Goal: Find specific page/section: Find specific page/section

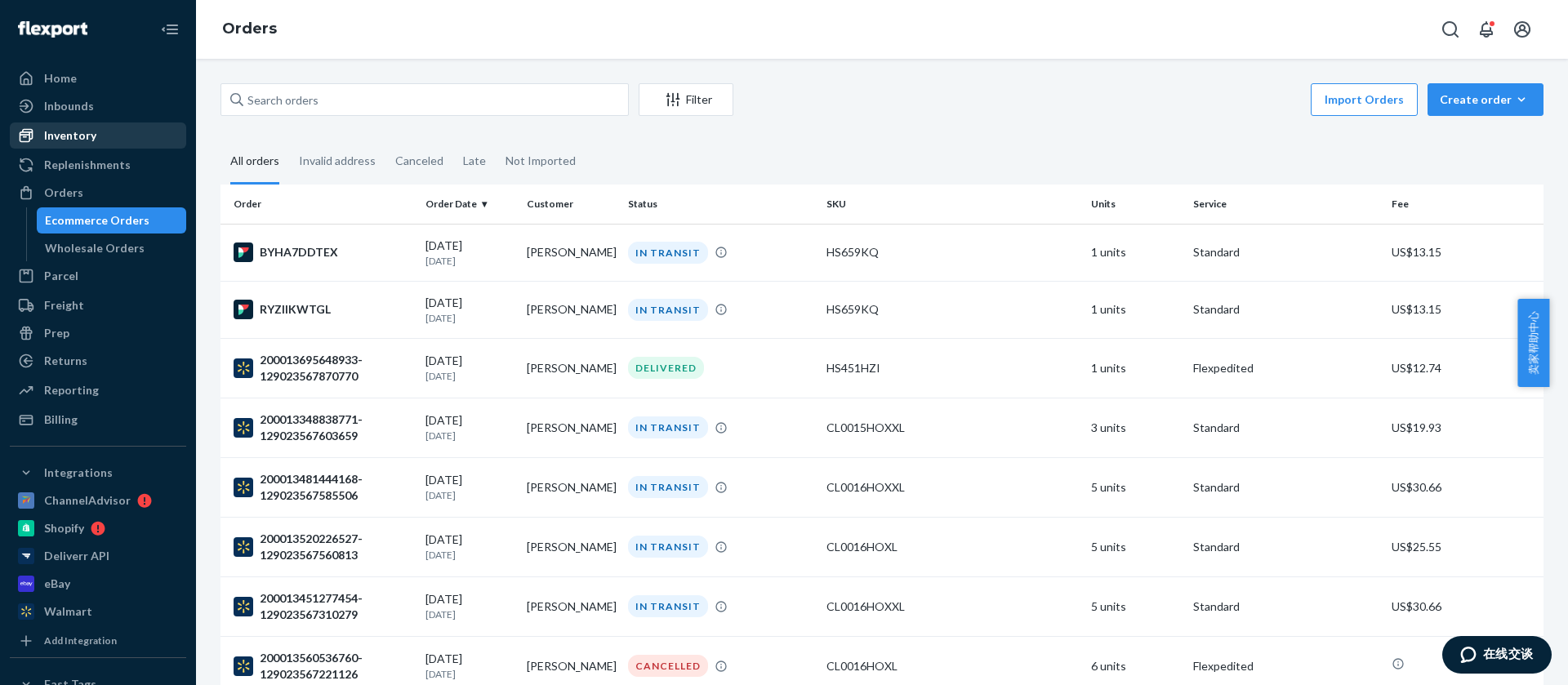
click at [94, 133] on div "Inventory" at bounding box center [70, 135] width 52 height 16
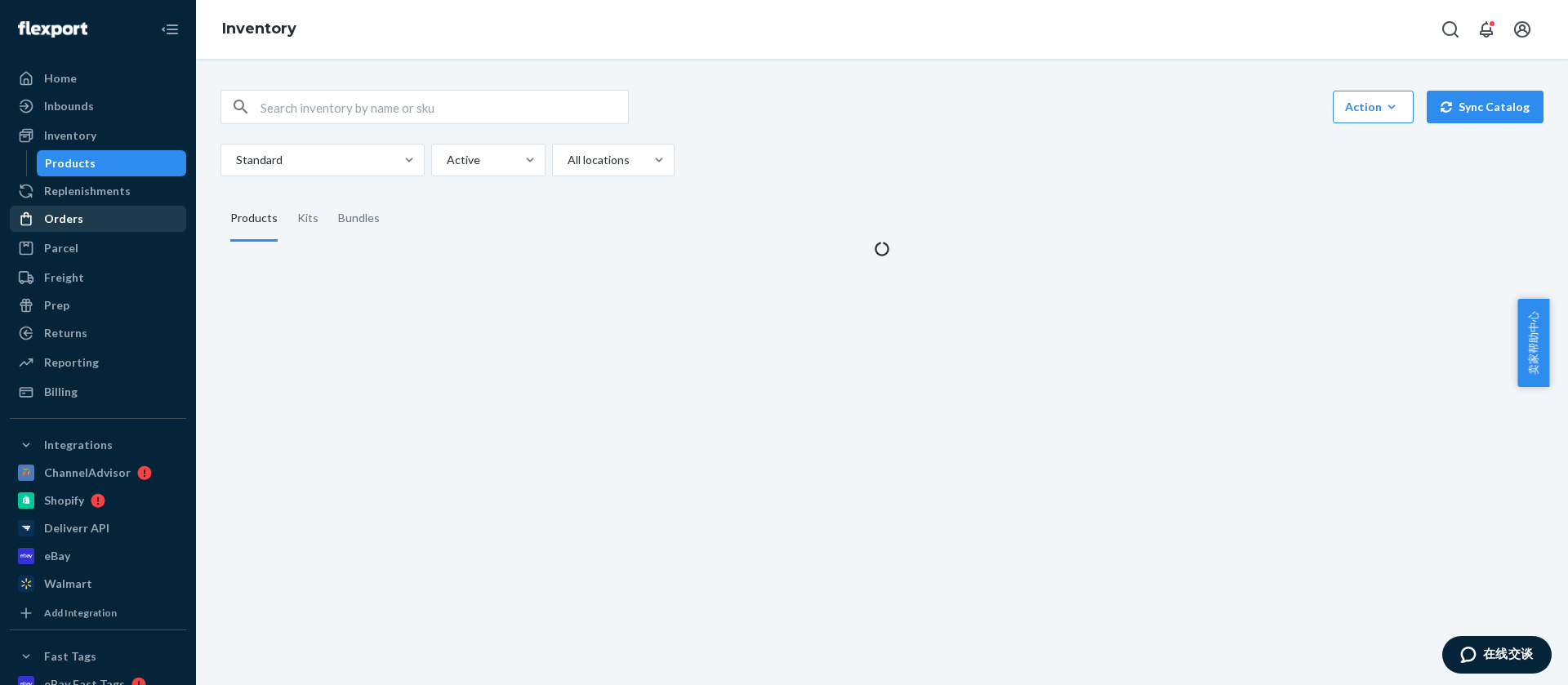
click at [82, 223] on div "Orders" at bounding box center [97, 219] width 173 height 22
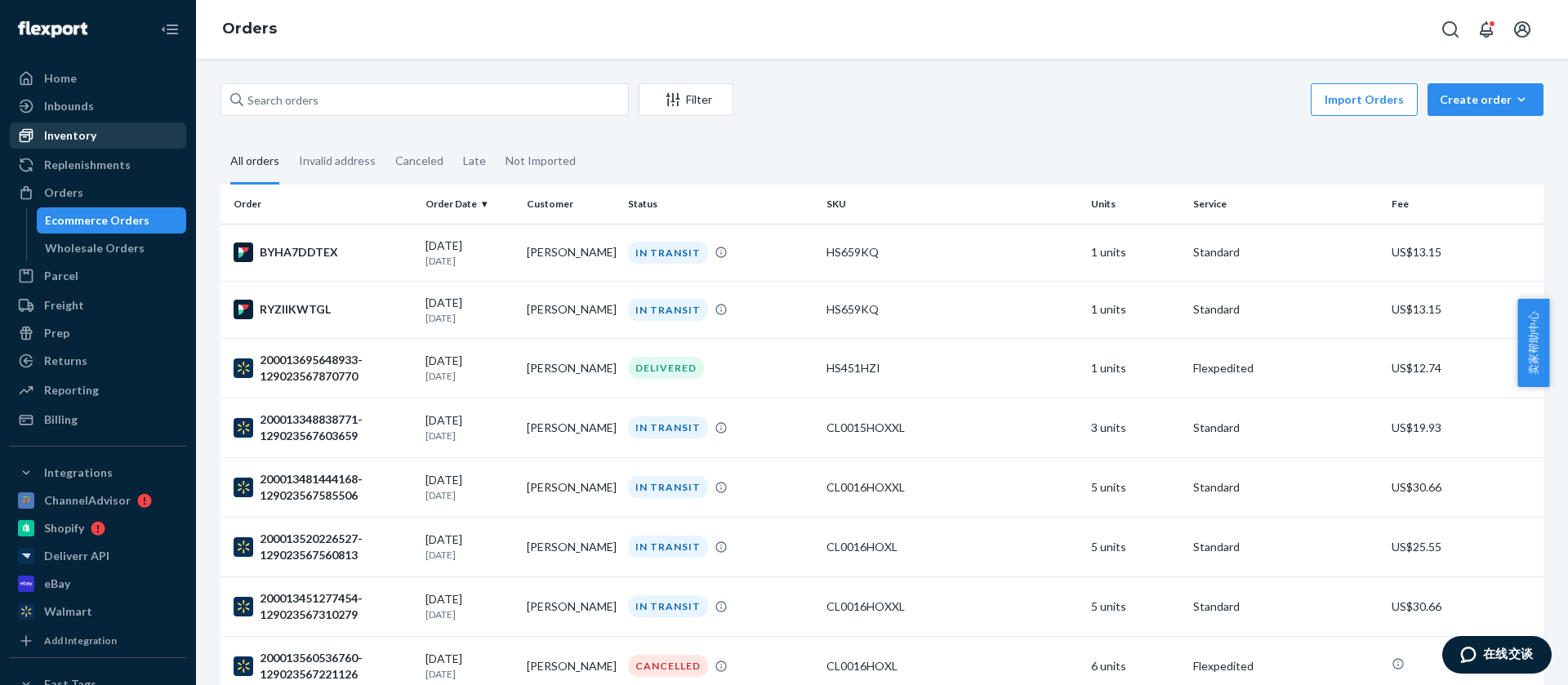
click at [108, 136] on div "Inventory" at bounding box center [97, 136] width 173 height 22
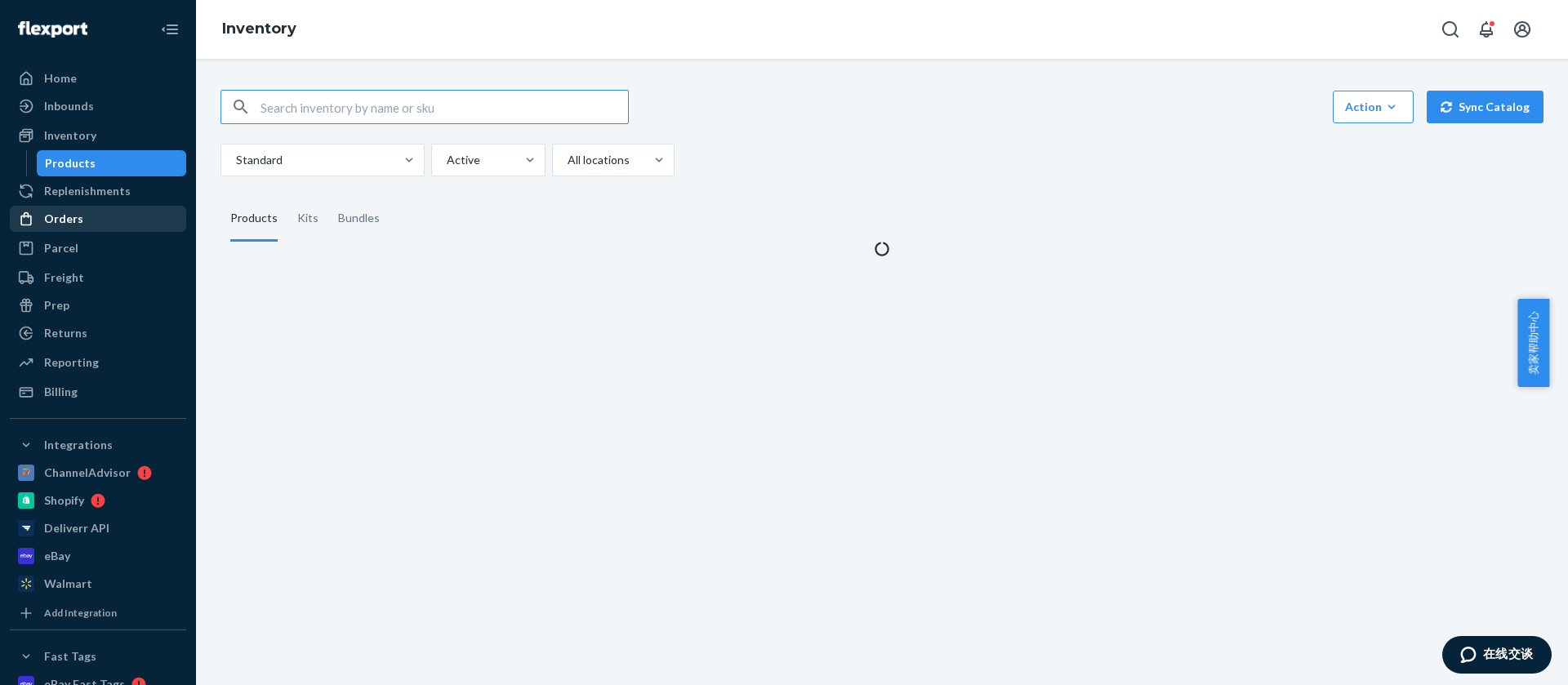
click at [89, 222] on div "Orders" at bounding box center [97, 219] width 173 height 22
